Goal: Task Accomplishment & Management: Use online tool/utility

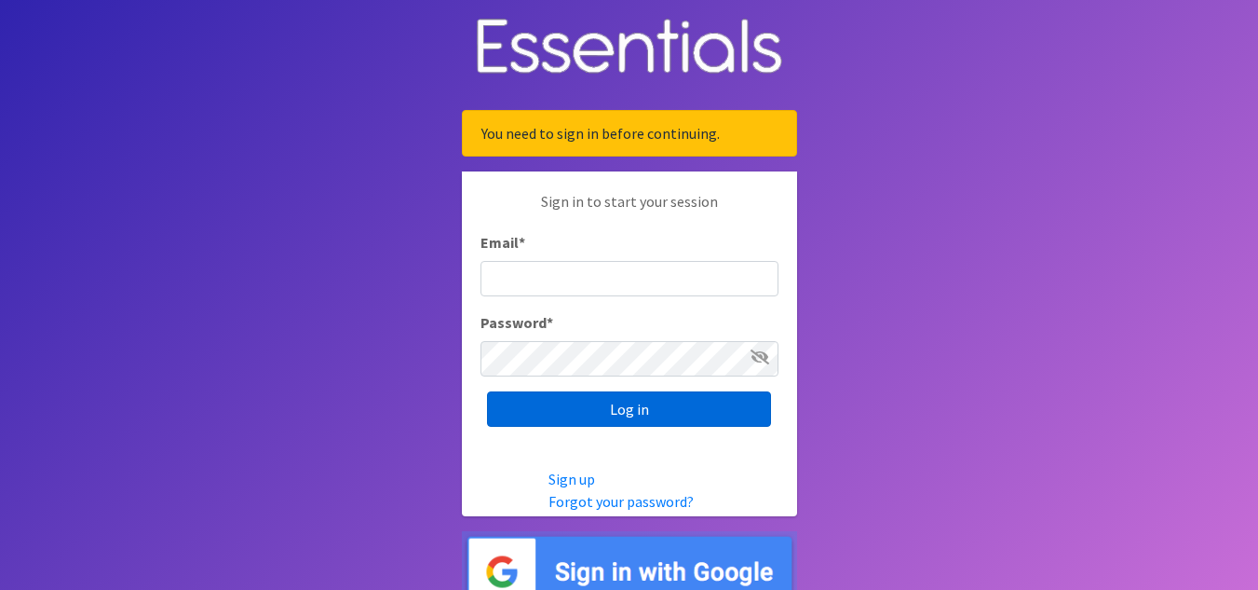
type input "[EMAIL_ADDRESS][PERSON_NAME][DOMAIN_NAME]"
click at [652, 412] on input "Log in" at bounding box center [629, 408] width 284 height 35
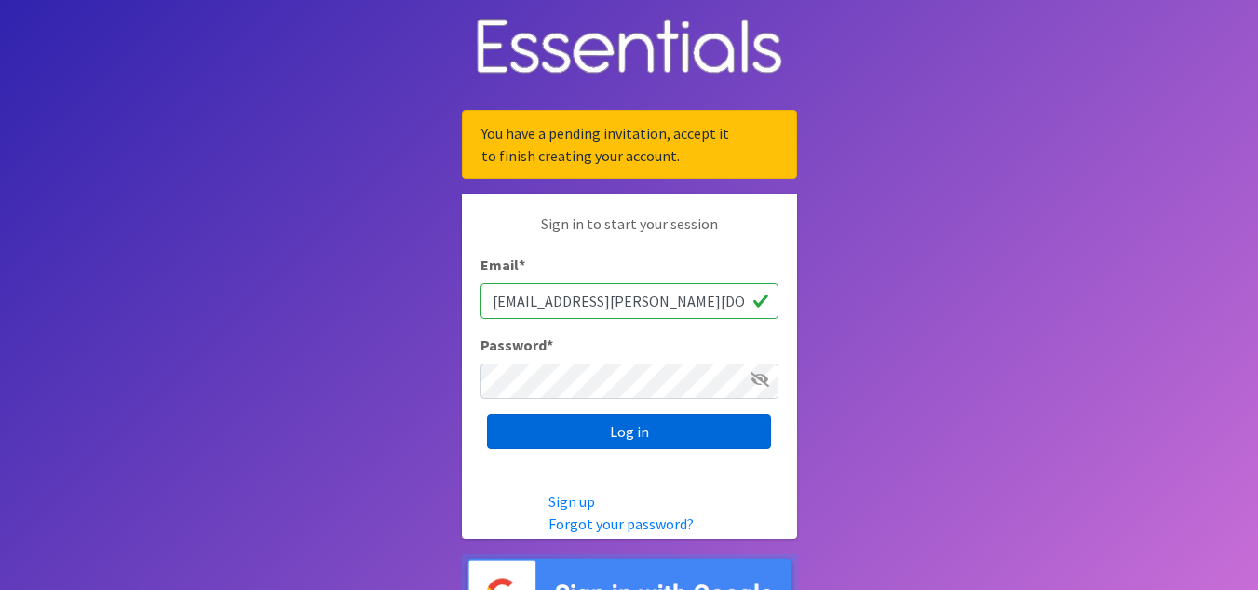
click at [601, 427] on input "Log in" at bounding box center [629, 430] width 284 height 35
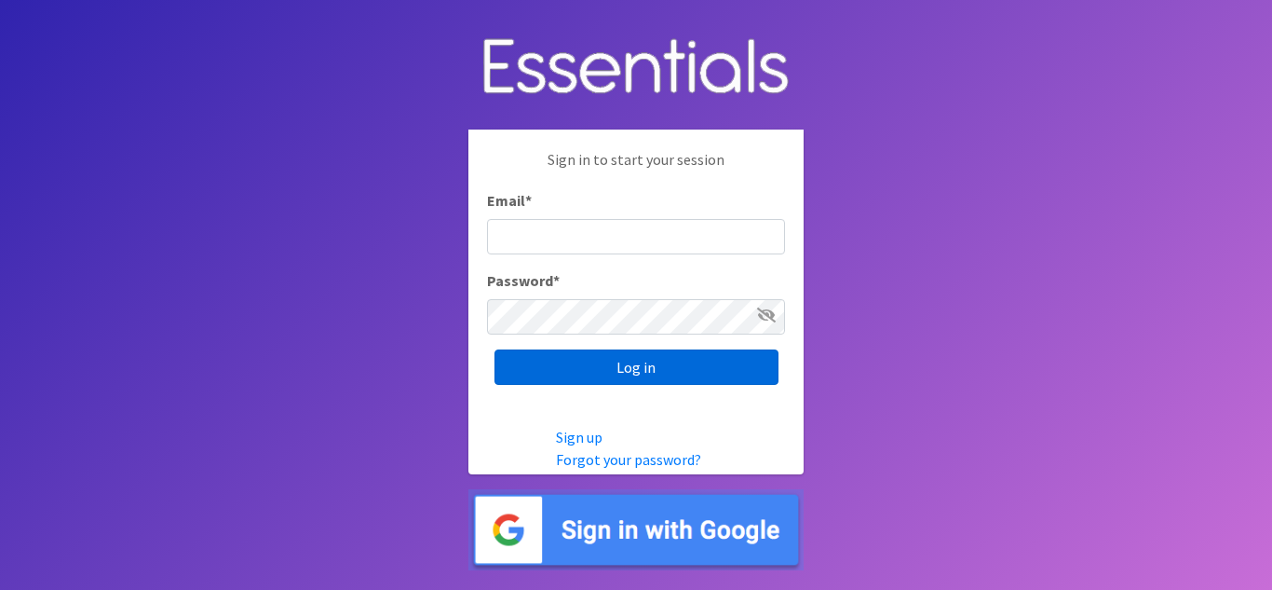
type input "[EMAIL_ADDRESS][PERSON_NAME][DOMAIN_NAME]"
click at [669, 366] on input "Log in" at bounding box center [637, 366] width 284 height 35
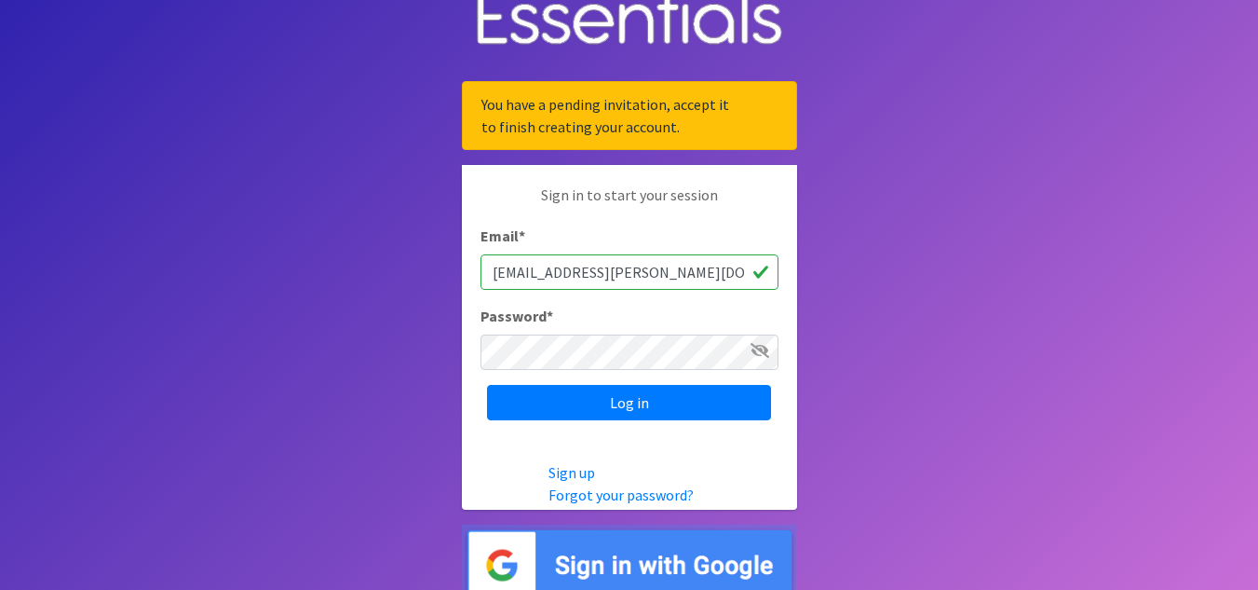
scroll to position [45, 0]
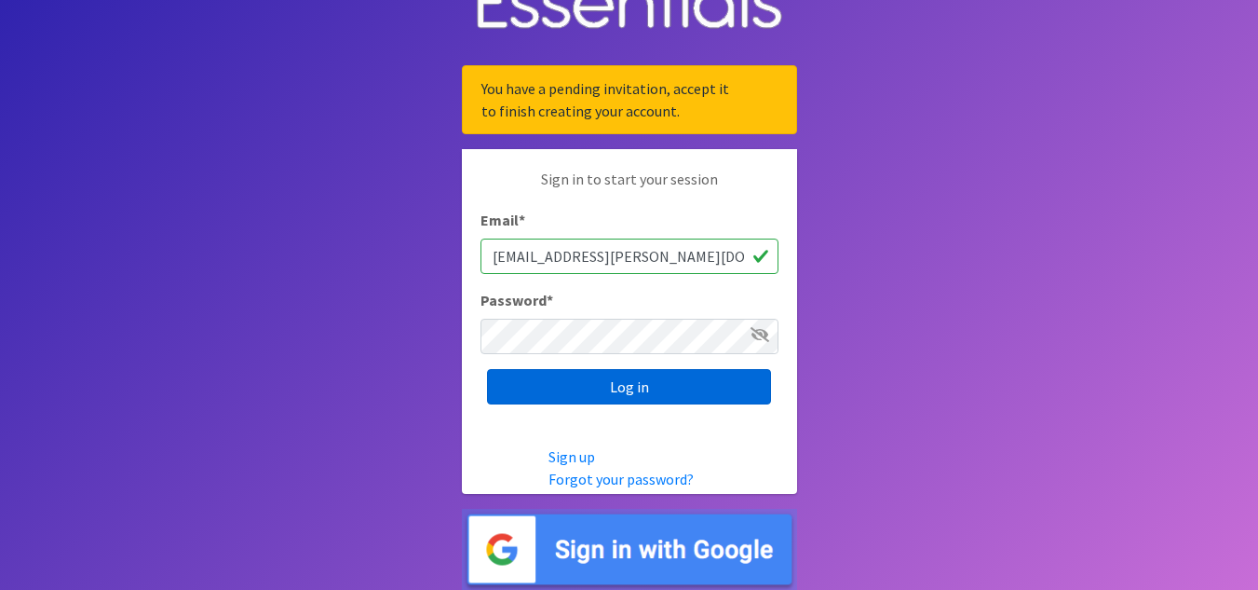
click at [698, 388] on input "Log in" at bounding box center [629, 386] width 284 height 35
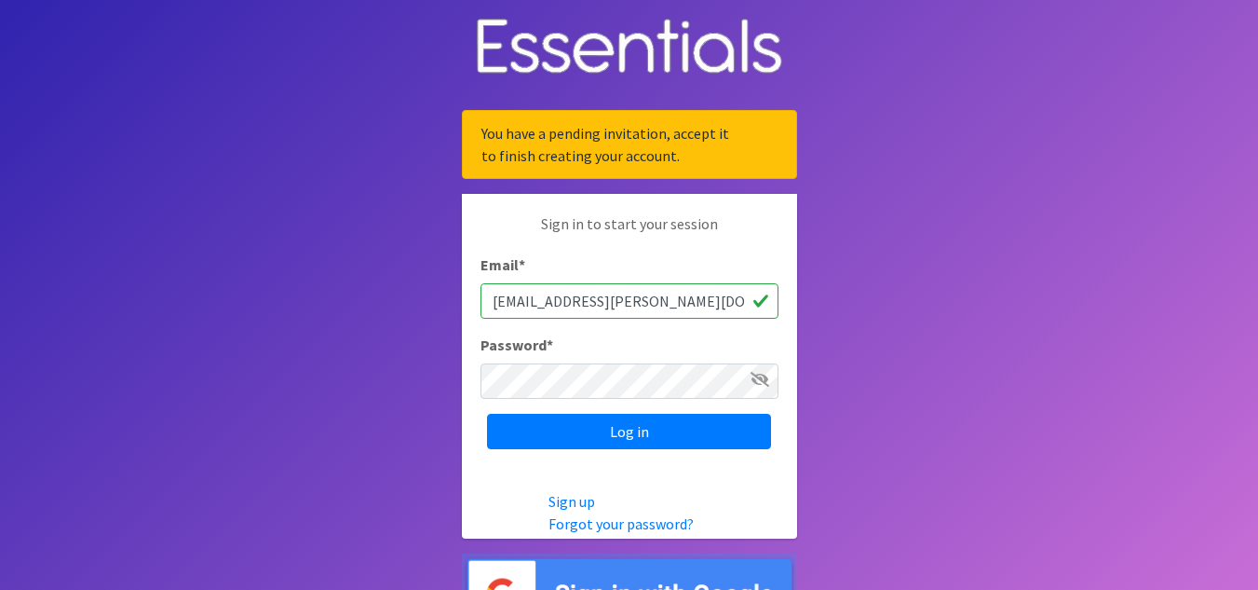
click at [635, 580] on img at bounding box center [629, 593] width 335 height 81
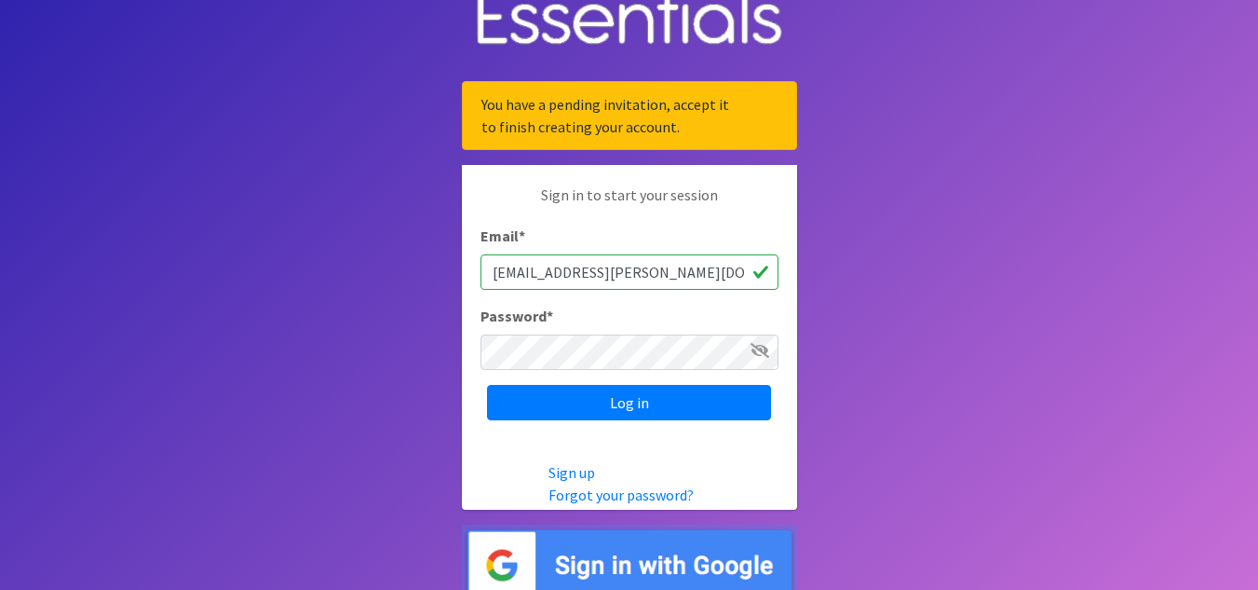
scroll to position [45, 0]
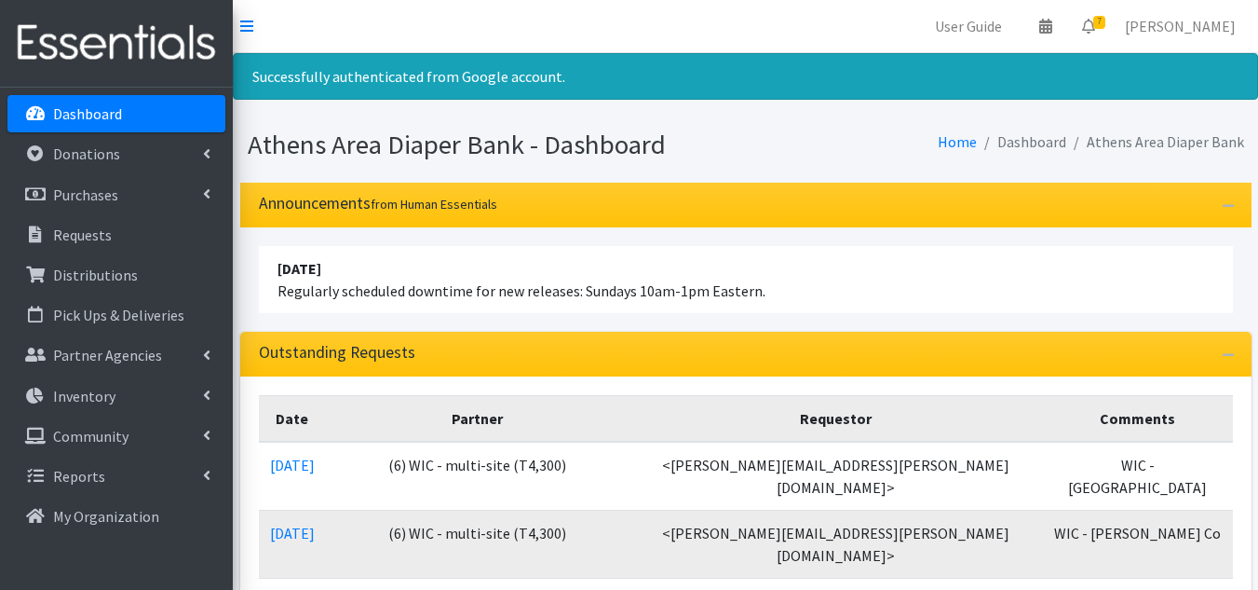
click at [109, 349] on p "Partner Agencies" at bounding box center [107, 355] width 109 height 19
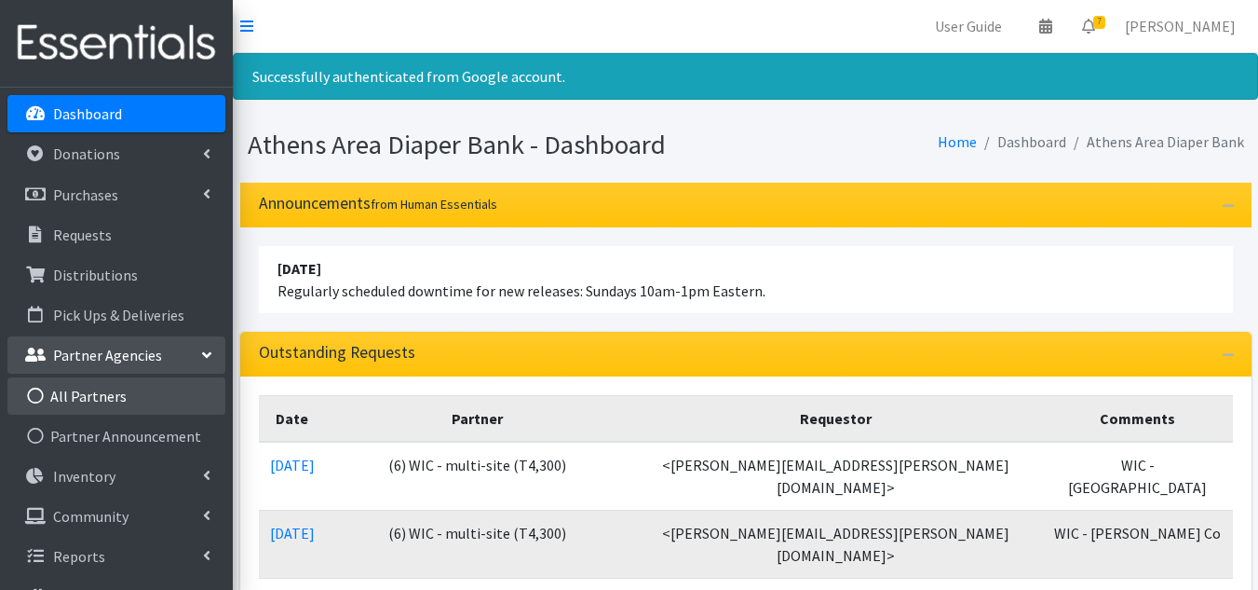
click at [98, 399] on link "All Partners" at bounding box center [116, 395] width 218 height 37
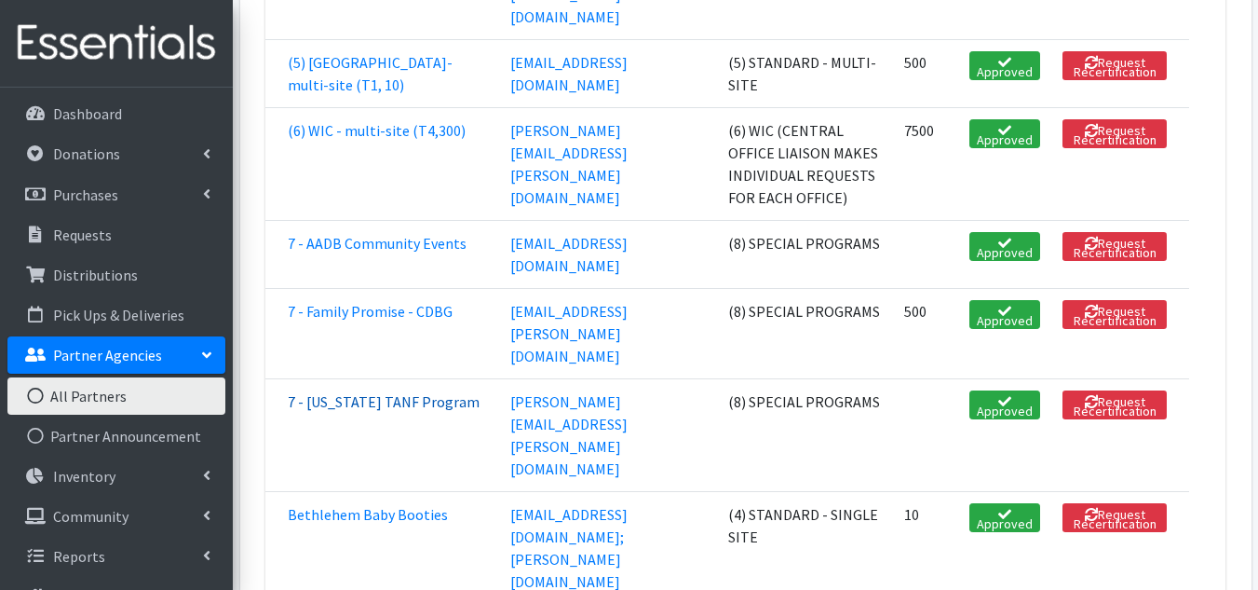
scroll to position [3632, 0]
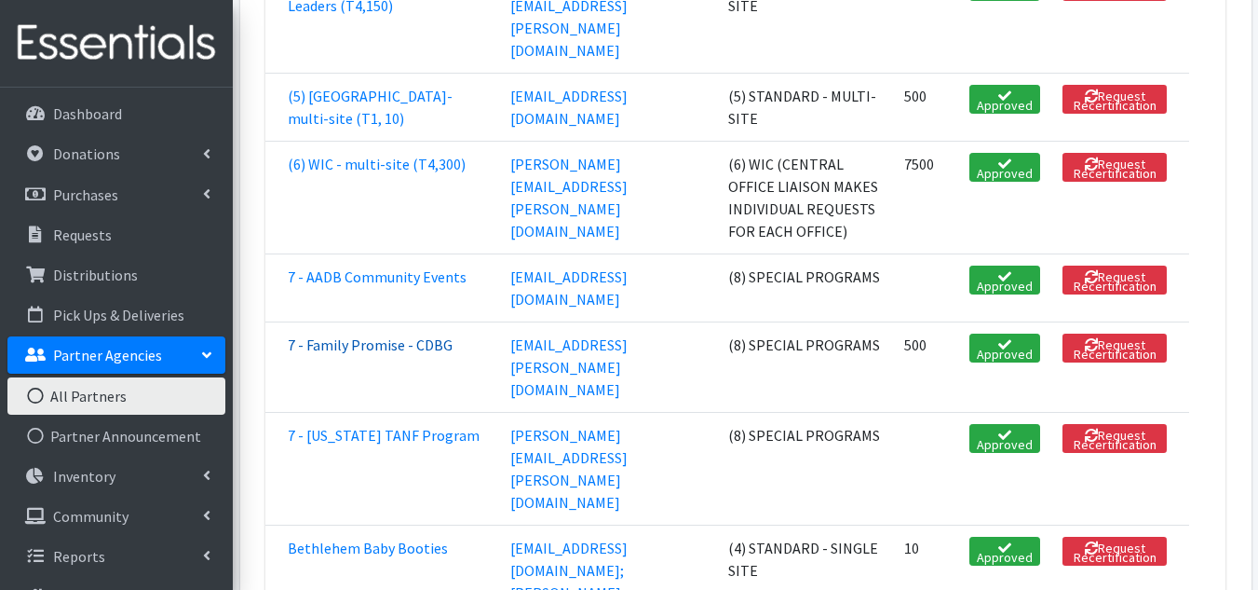
click at [338, 354] on link "7 - Family Promise - CDBG" at bounding box center [370, 344] width 165 height 19
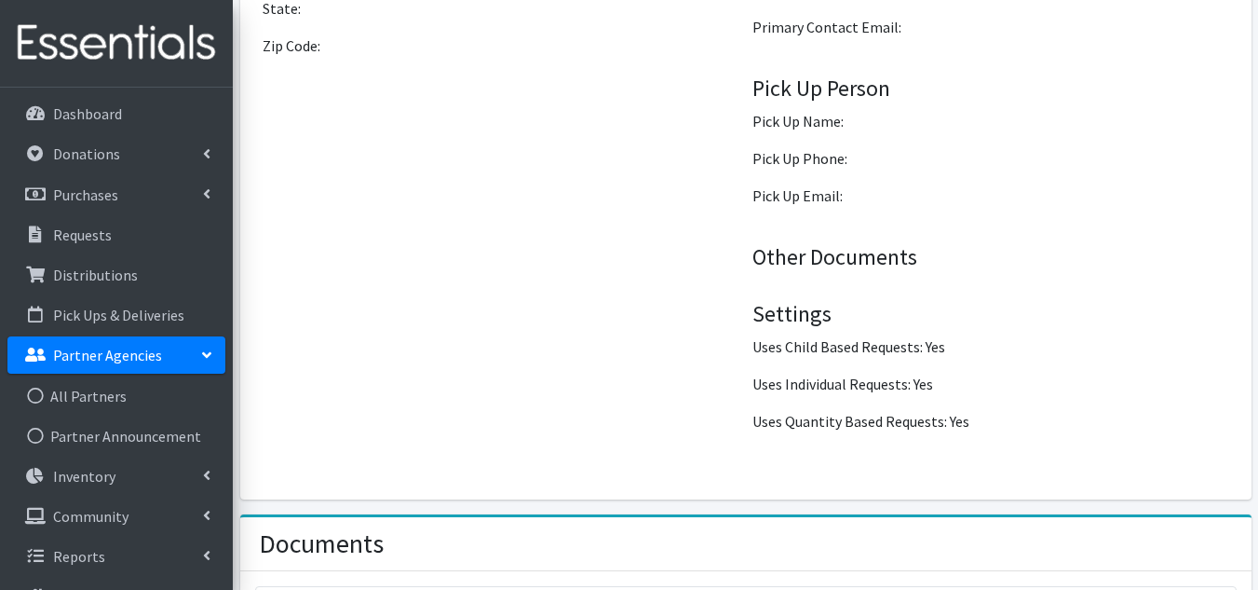
scroll to position [1883, 0]
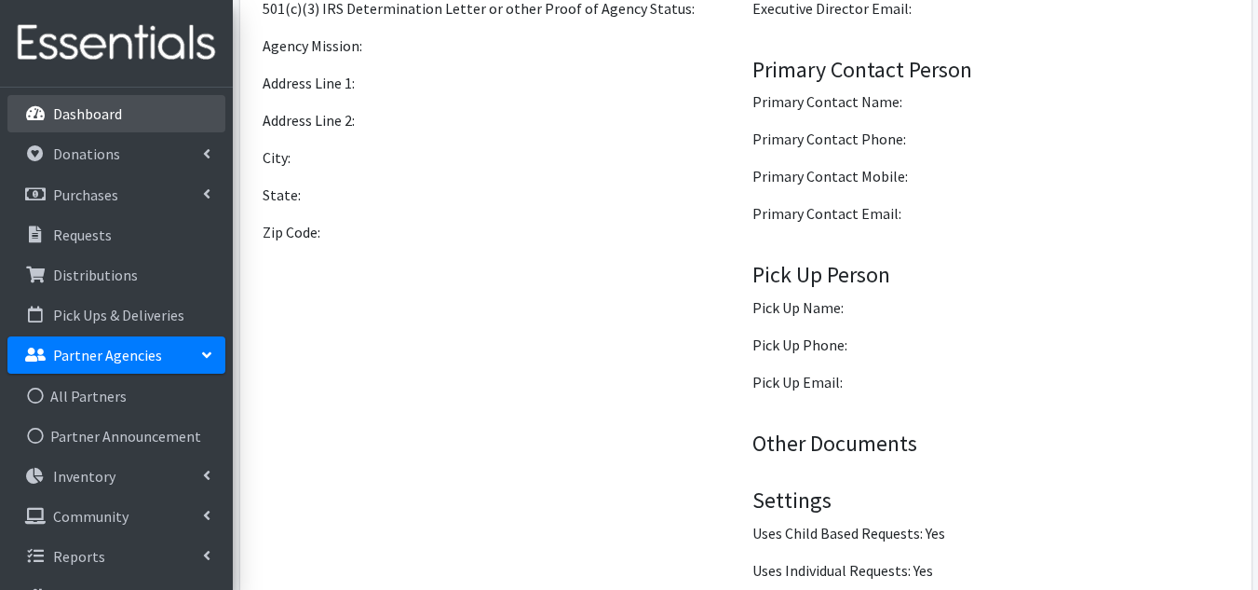
click at [53, 123] on p "Dashboard" at bounding box center [87, 113] width 69 height 19
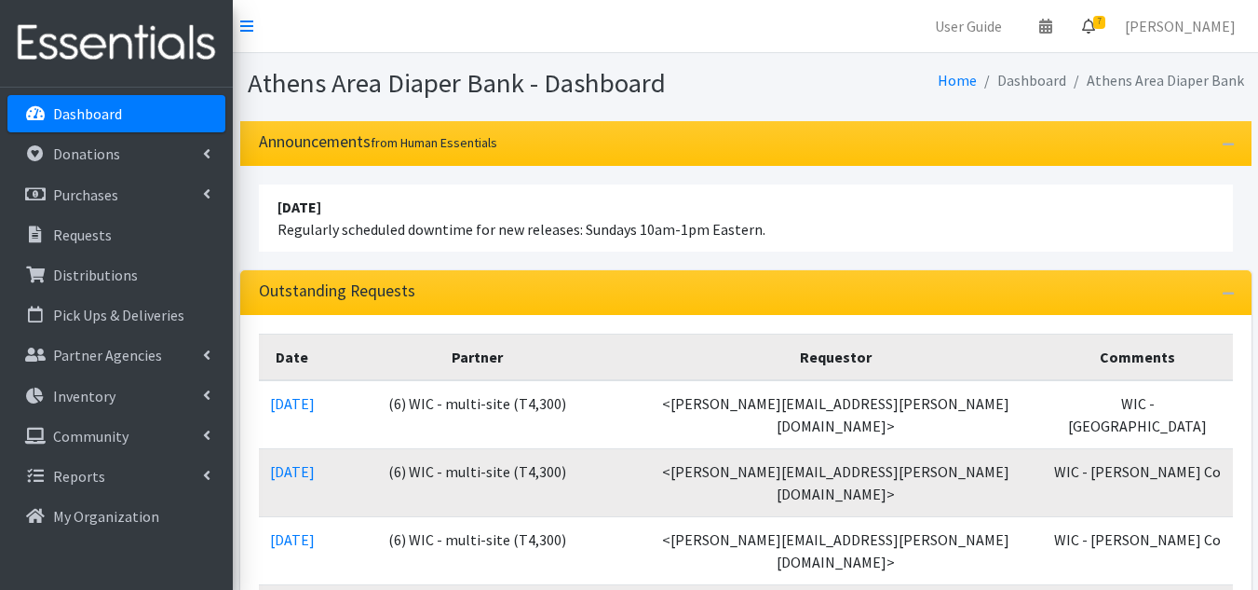
click at [1105, 25] on span "7" at bounding box center [1099, 22] width 12 height 13
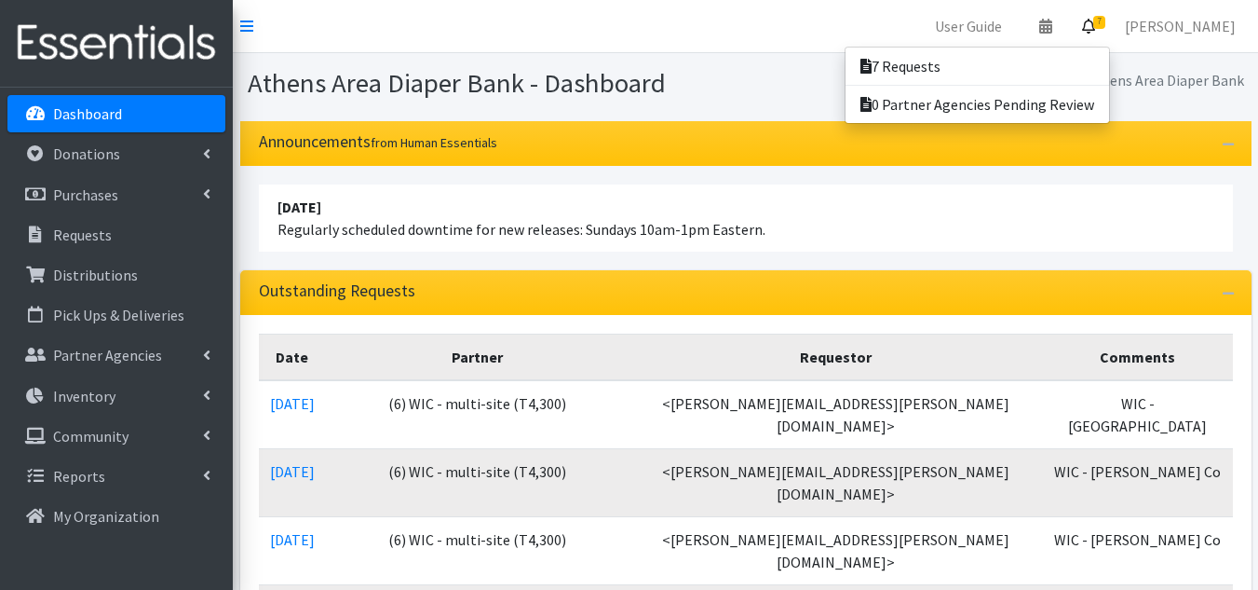
click at [900, 23] on nav "User Guide 0 Pick-ups remaining this week View Calendar 7 7 Requests 0 Partner …" at bounding box center [745, 26] width 1025 height 53
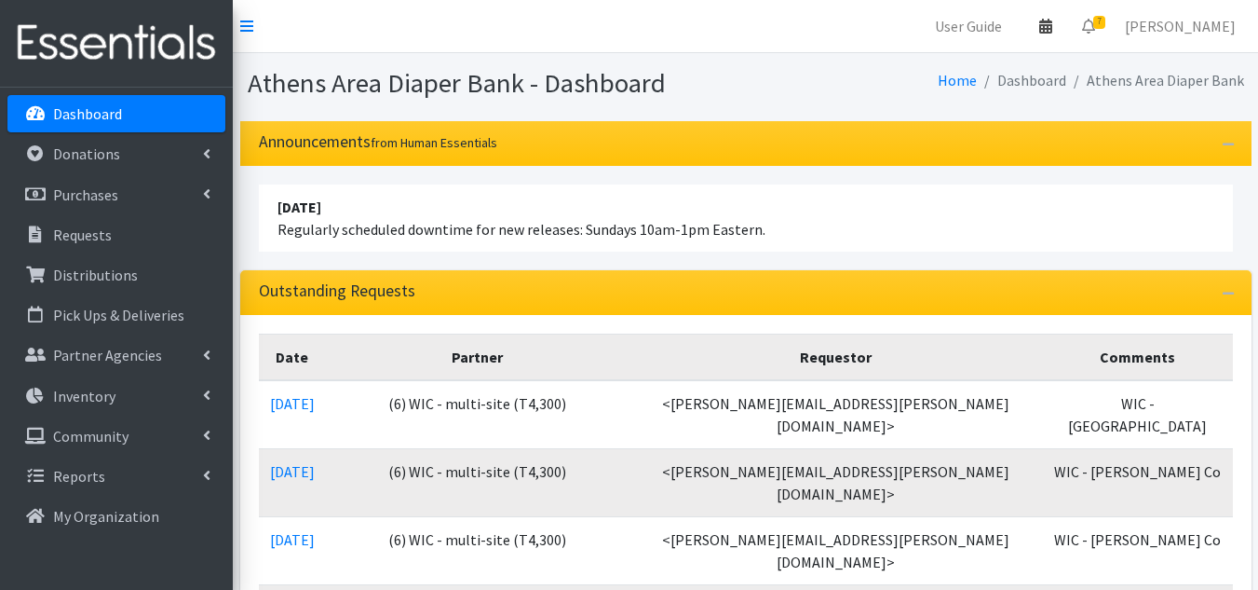
click at [1052, 27] on icon at bounding box center [1045, 26] width 13 height 15
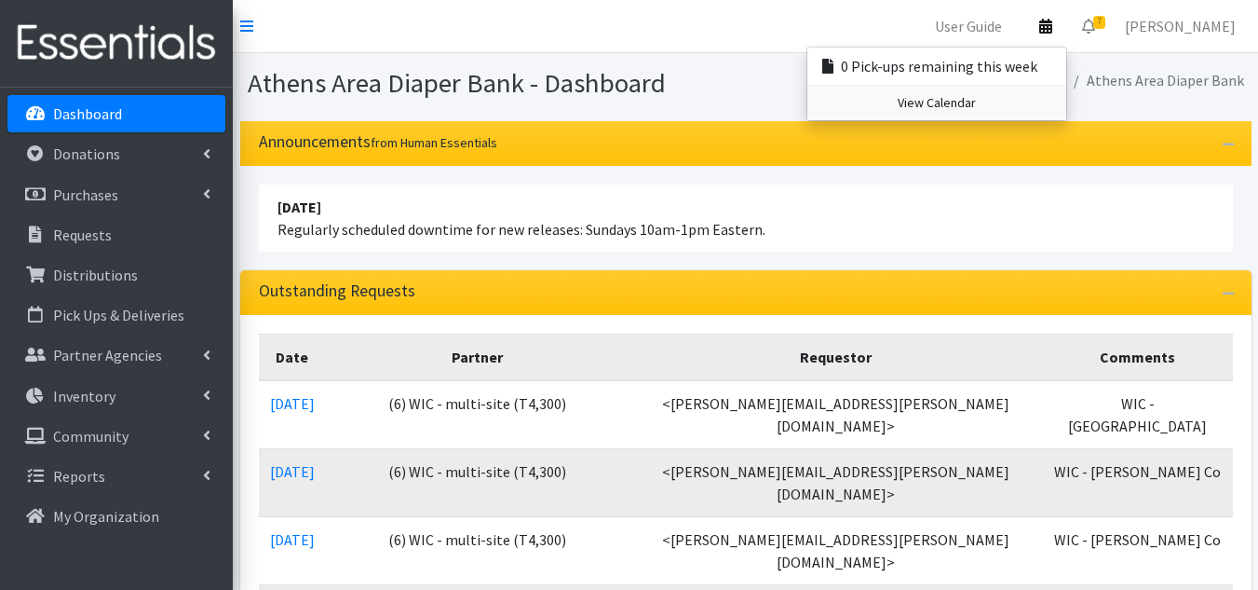
click at [988, 113] on link "View Calendar" at bounding box center [936, 103] width 259 height 34
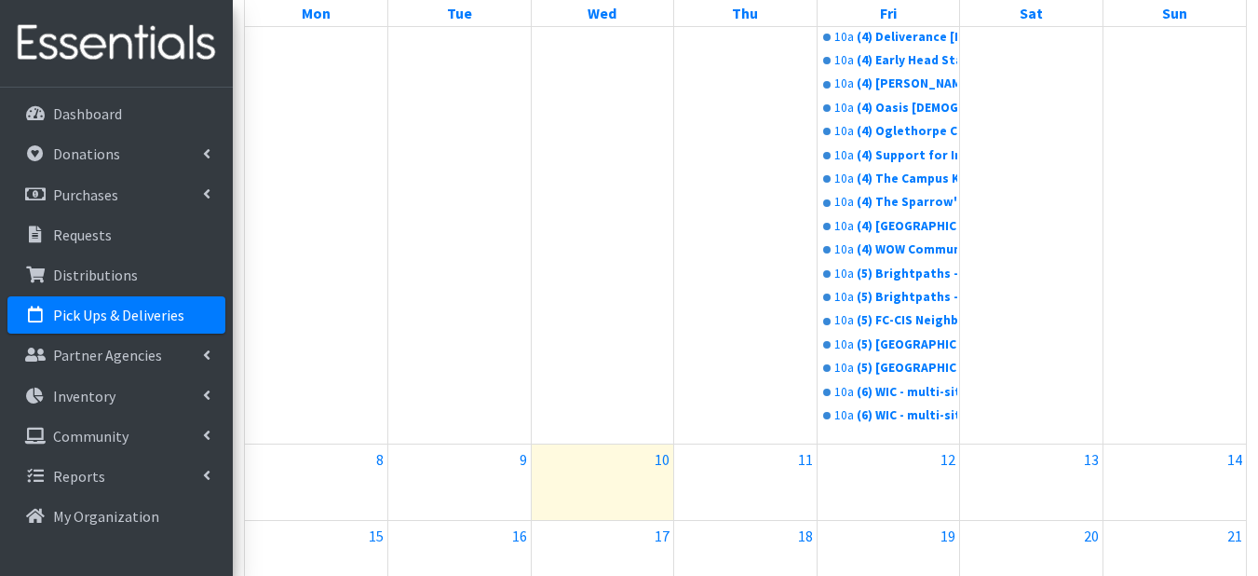
scroll to position [559, 0]
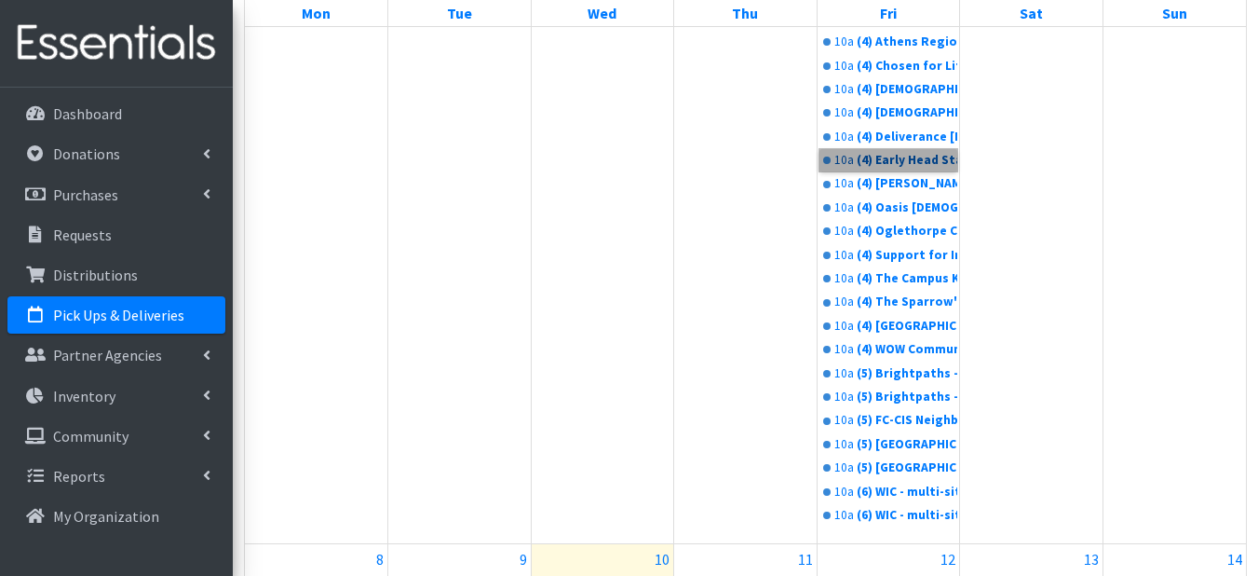
click at [888, 156] on link "10a (4) Early Head Start CCSD (T4, 100)" at bounding box center [889, 160] width 139 height 22
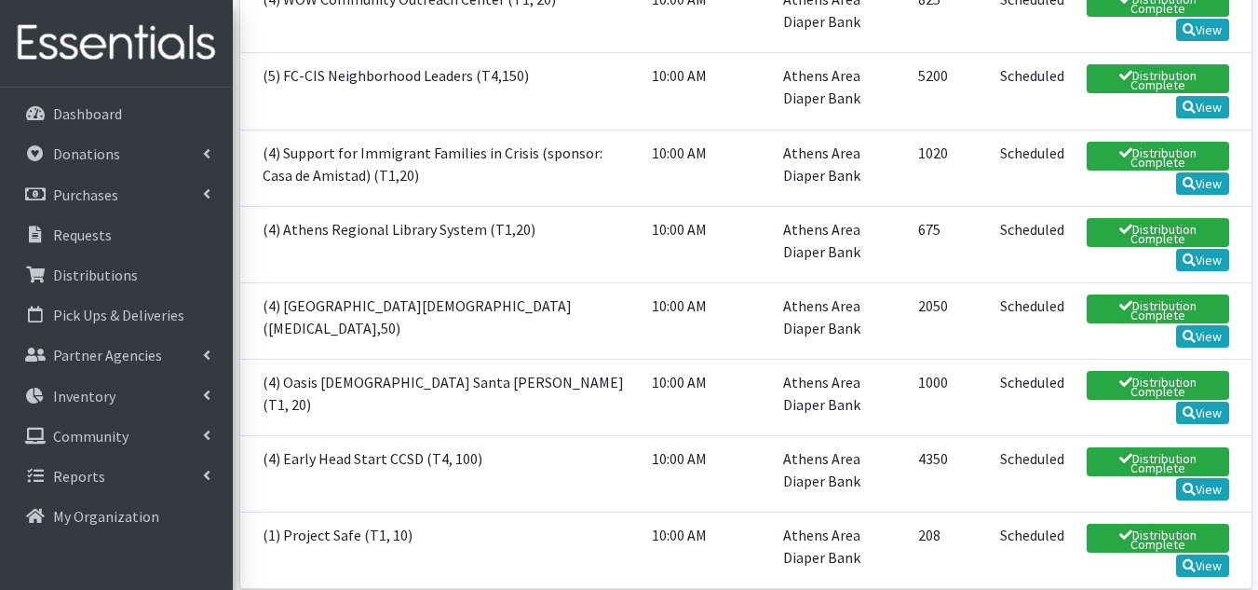
scroll to position [2142, 0]
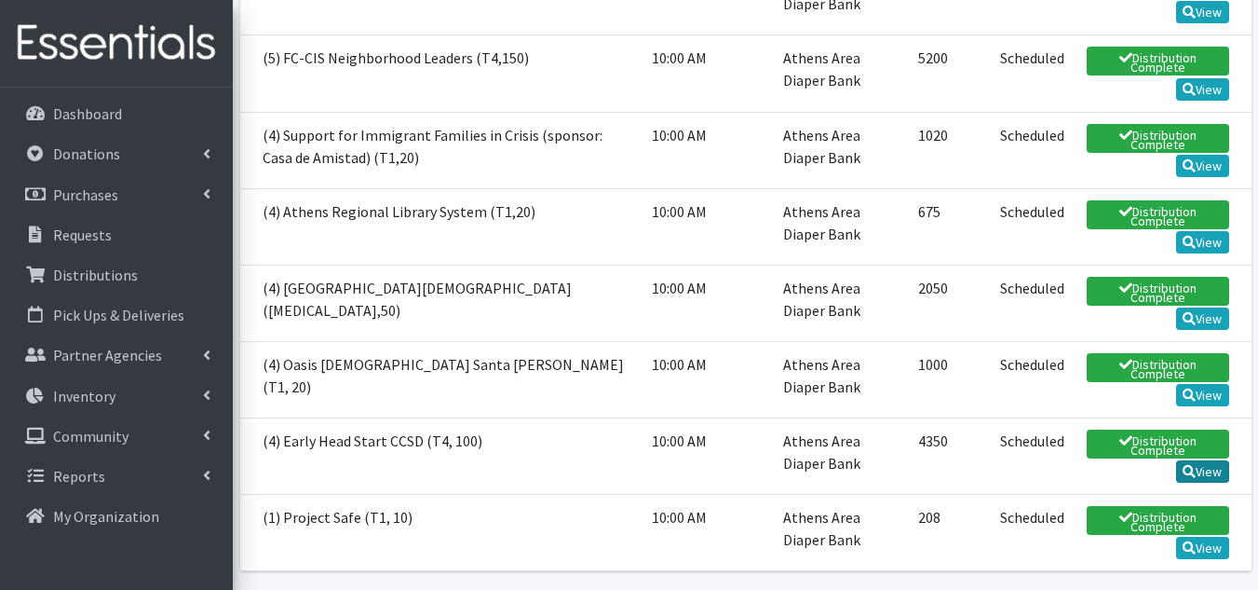
click at [1210, 460] on link "View" at bounding box center [1202, 471] width 53 height 22
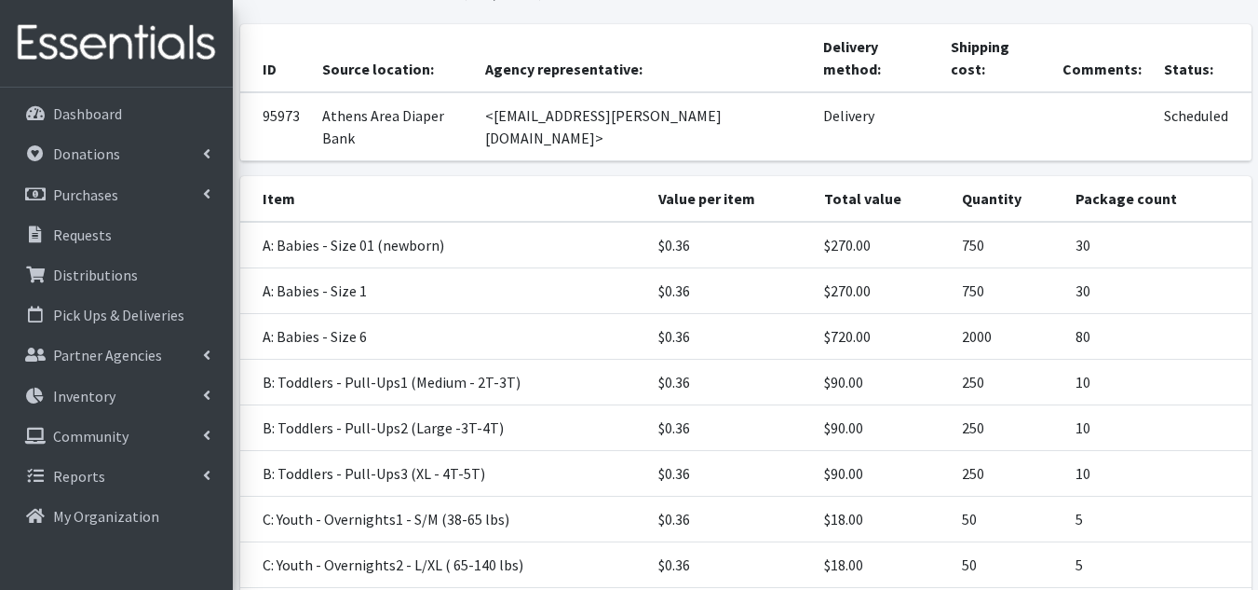
scroll to position [270, 0]
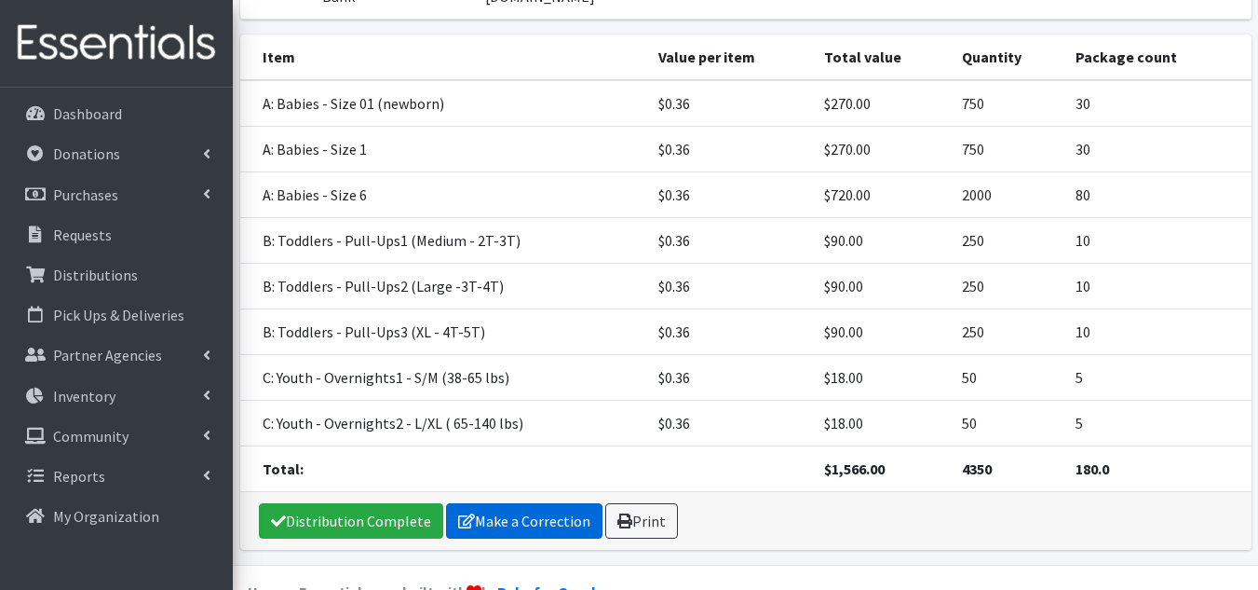
click at [529, 503] on link "Make a Correction" at bounding box center [524, 520] width 156 height 35
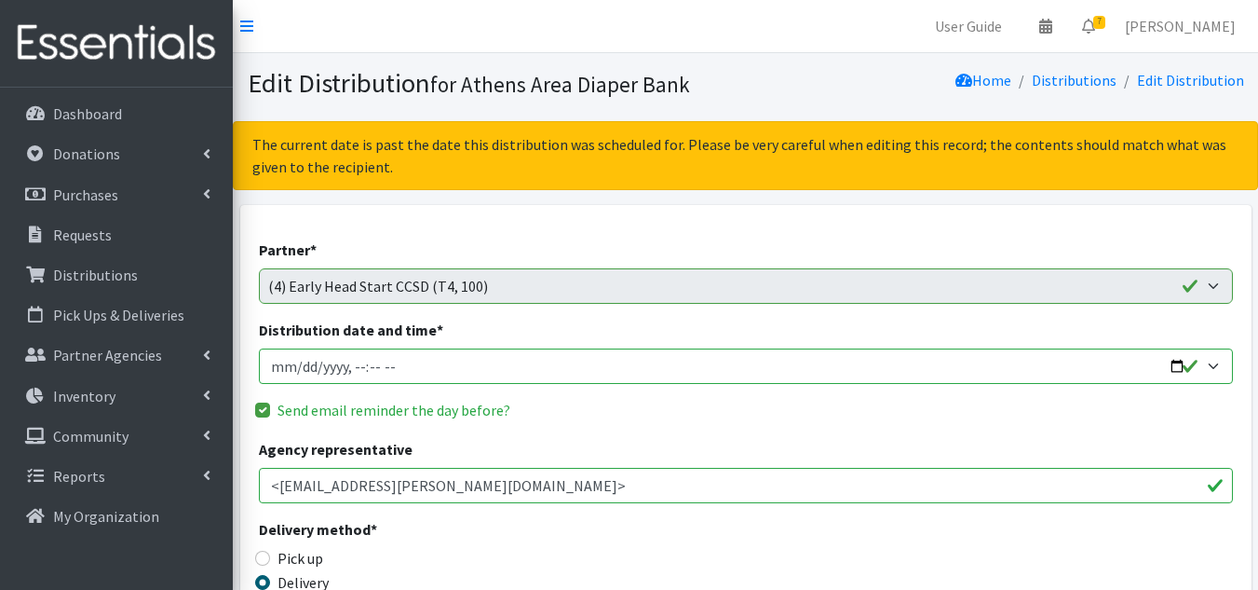
click at [292, 365] on input "Distribution date and time *" at bounding box center [746, 365] width 974 height 35
type input "2025-09-19T10:00"
click at [579, 422] on fieldset "Send email reminder the day before?" at bounding box center [746, 411] width 974 height 24
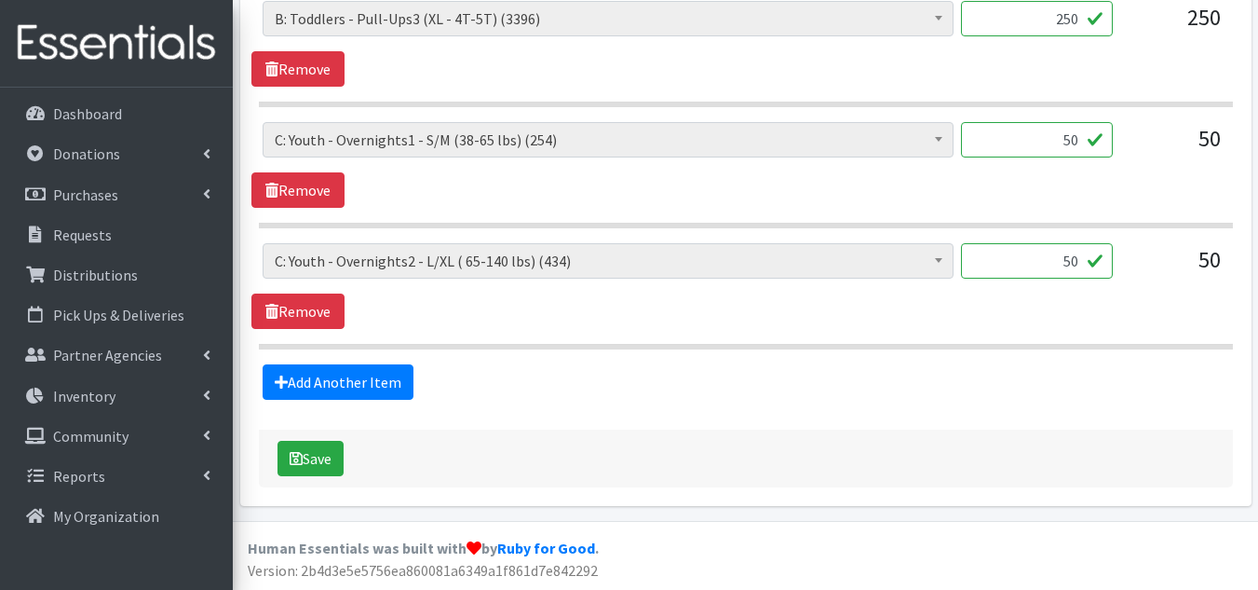
scroll to position [1530, 0]
click at [320, 465] on button "Save" at bounding box center [311, 457] width 66 height 35
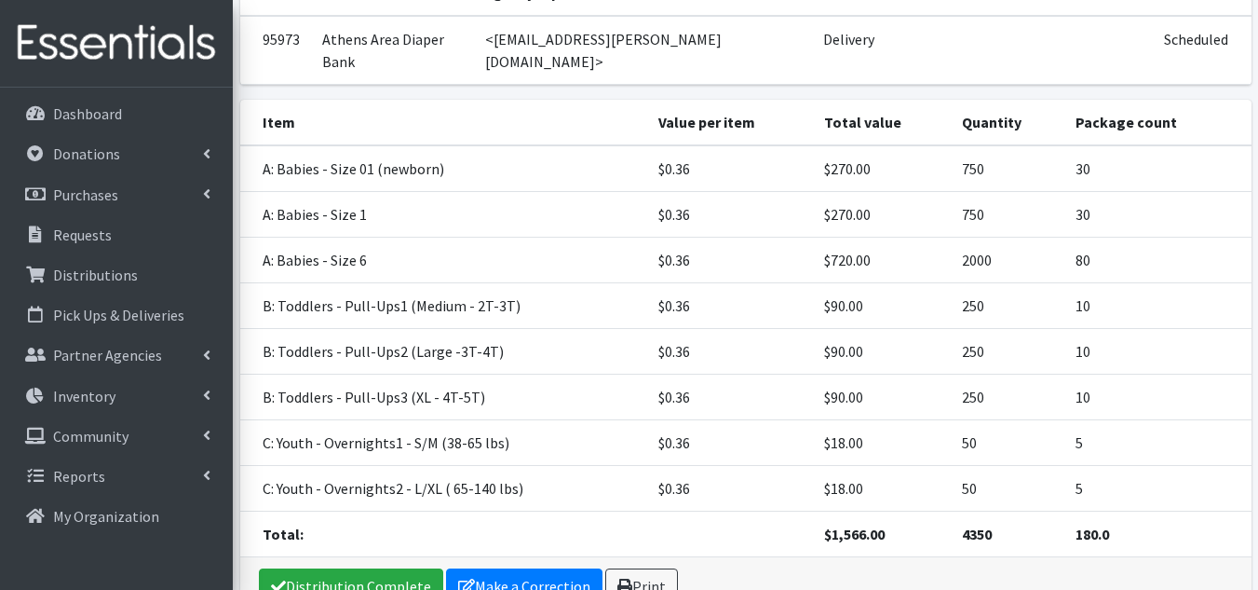
scroll to position [415, 0]
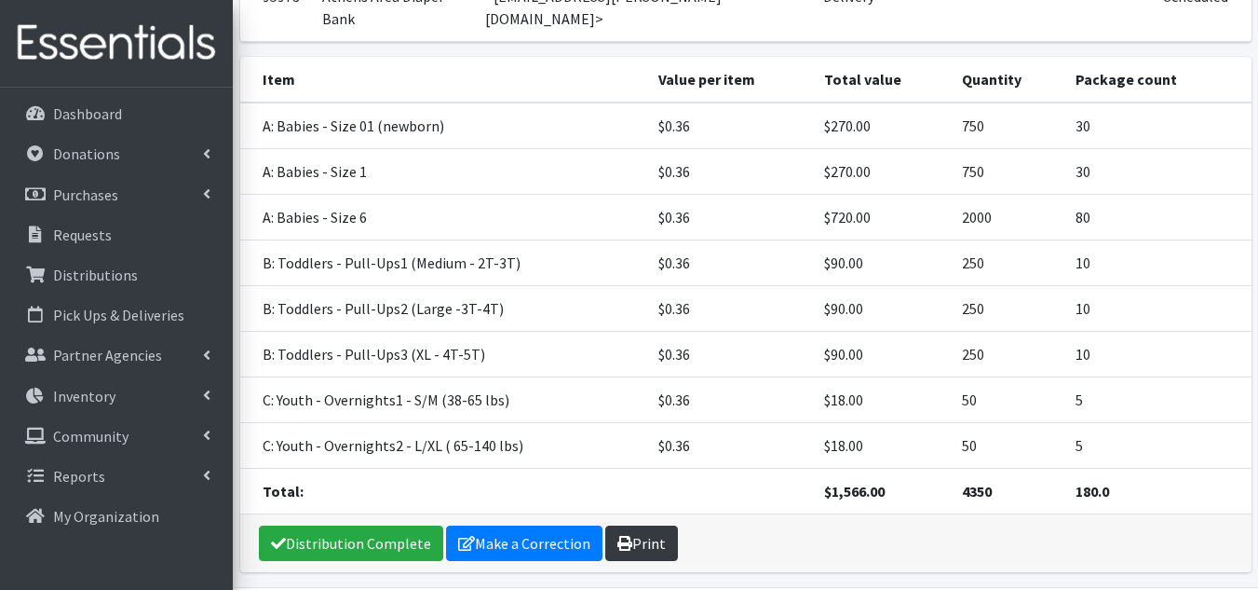
click at [644, 525] on link "Print" at bounding box center [641, 542] width 73 height 35
